Goal: Check status: Check status

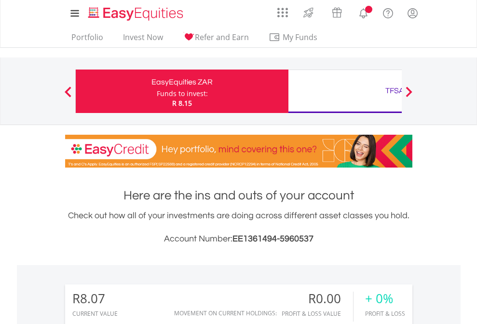
scroll to position [93, 152]
click at [157, 91] on div "Funds to invest:" at bounding box center [182, 94] width 51 height 10
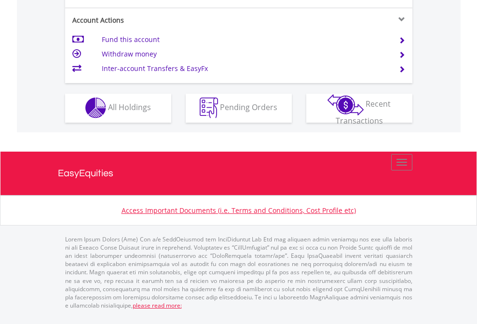
scroll to position [903, 0]
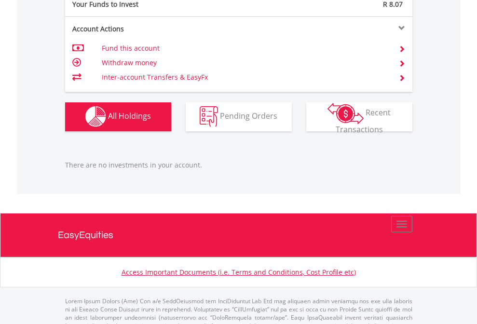
scroll to position [956, 0]
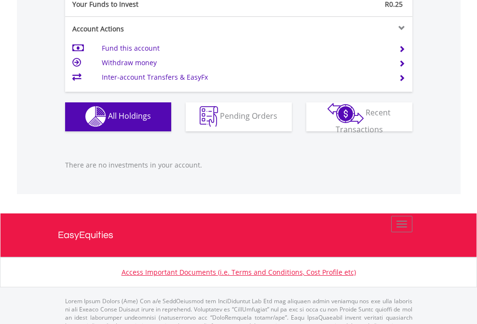
scroll to position [956, 0]
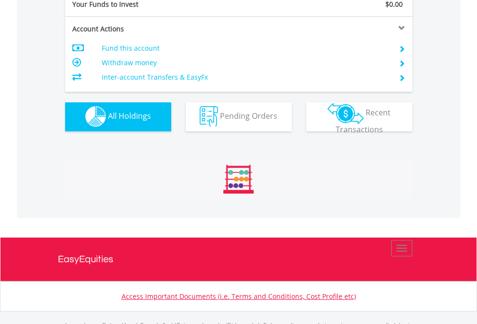
scroll to position [956, 0]
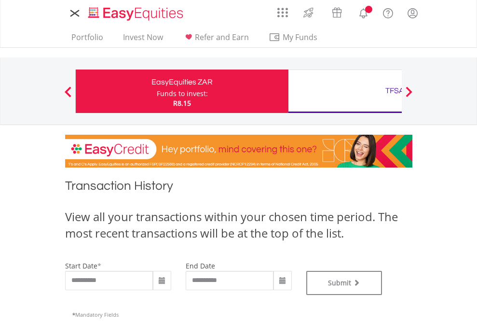
type input "**********"
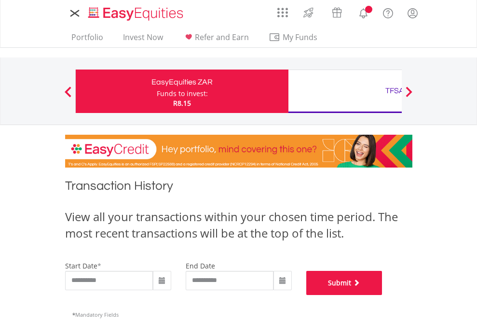
click at [383, 295] on button "Submit" at bounding box center [345, 283] width 76 height 24
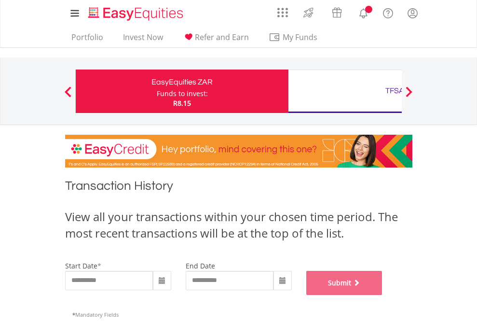
scroll to position [392, 0]
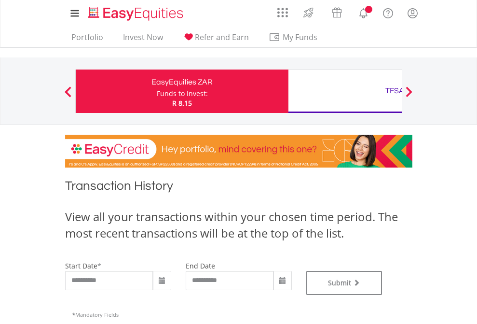
click at [345, 91] on div "TFSA" at bounding box center [395, 91] width 201 height 14
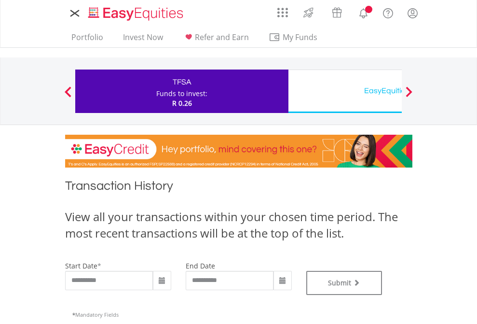
type input "**********"
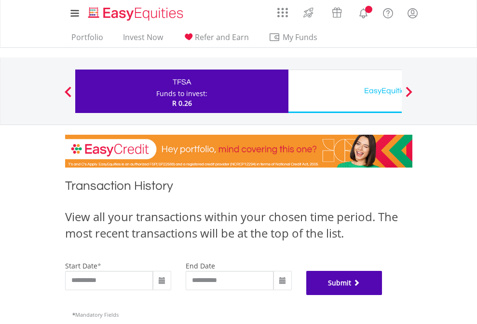
click at [383, 295] on button "Submit" at bounding box center [345, 283] width 76 height 24
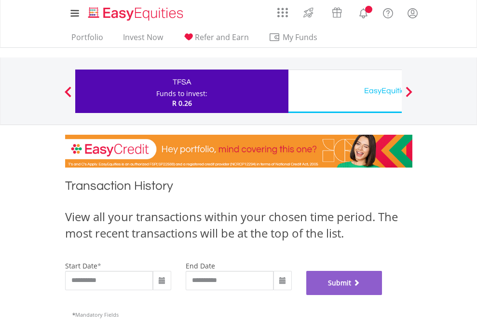
scroll to position [392, 0]
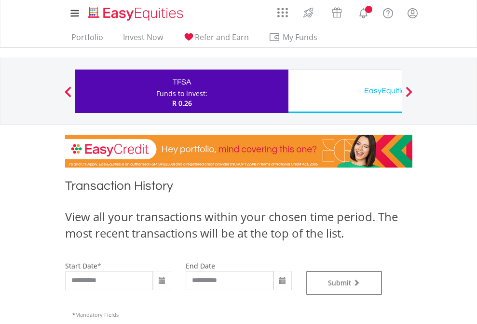
click at [345, 91] on div "EasyEquities USD" at bounding box center [395, 91] width 201 height 14
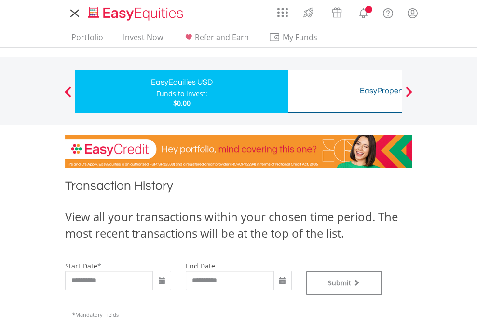
type input "**********"
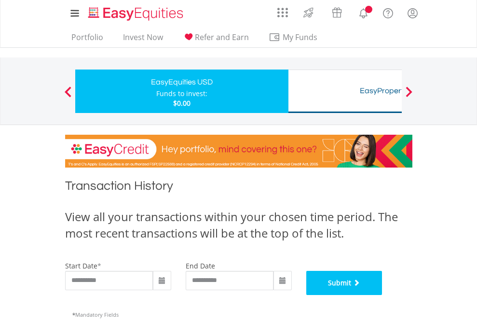
click at [383, 295] on button "Submit" at bounding box center [345, 283] width 76 height 24
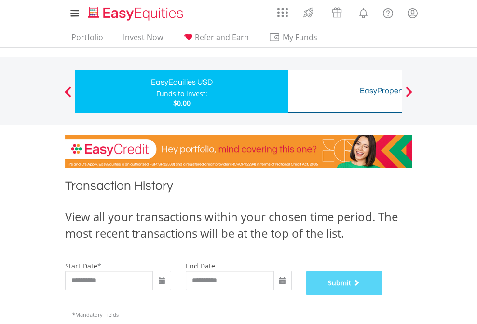
scroll to position [392, 0]
